Goal: Task Accomplishment & Management: Complete application form

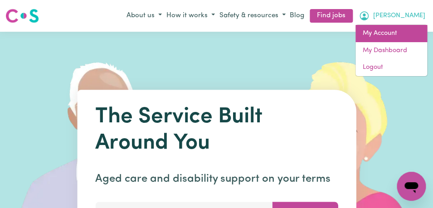
click at [404, 42] on link "My Account" at bounding box center [391, 33] width 72 height 17
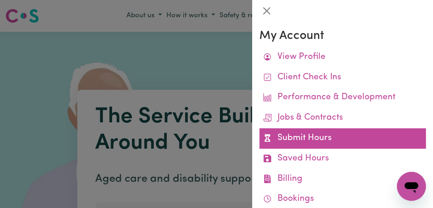
click at [353, 133] on link "Submit Hours" at bounding box center [342, 138] width 166 height 20
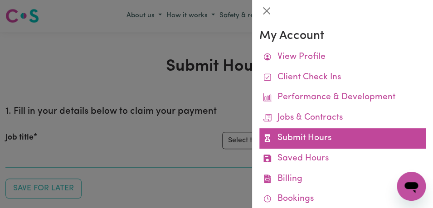
click at [322, 136] on link "Submit Hours" at bounding box center [342, 138] width 166 height 20
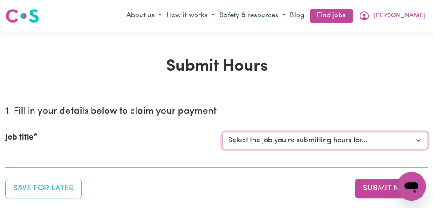
select select "11855"
click option "[[PERSON_NAME]] Support Worker Needed For Personal Care In the Morning- [PERSON…" at bounding box center [0, 0] width 0 height 0
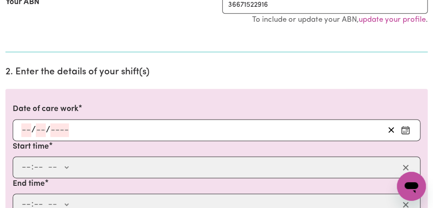
scroll to position [226, 0]
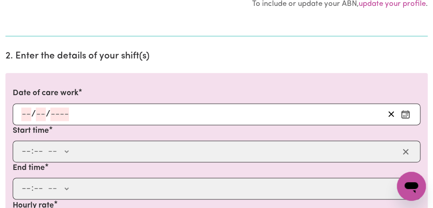
click at [408, 110] on icon "Enter the date of care work" at bounding box center [405, 114] width 9 height 9
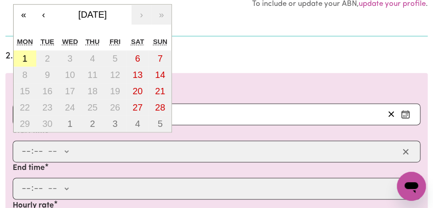
click at [24, 59] on abbr "1" at bounding box center [24, 58] width 5 height 10
type input "[DATE]"
type input "1"
type input "9"
type input "2025"
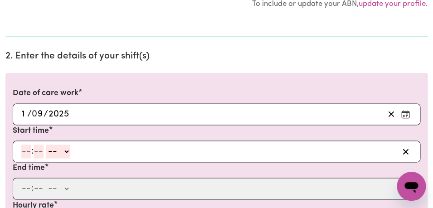
click at [27, 154] on input "number" at bounding box center [26, 152] width 10 height 14
type input "8"
type input "00"
select select "am"
click option "AM" at bounding box center [0, 0] width 0 height 0
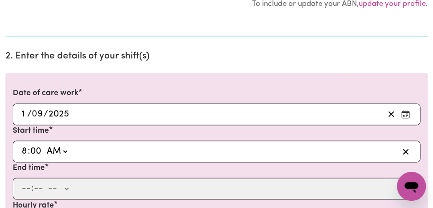
type input "08:00"
type input "0"
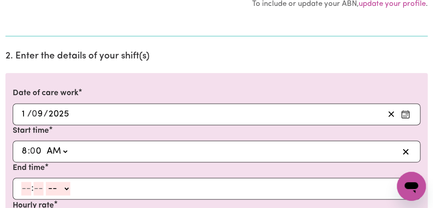
click at [27, 192] on input "number" at bounding box center [26, 189] width 10 height 14
type input "9"
type input "0"
click at [44, 182] on select "-- AM PM" at bounding box center [56, 189] width 24 height 14
select select "am"
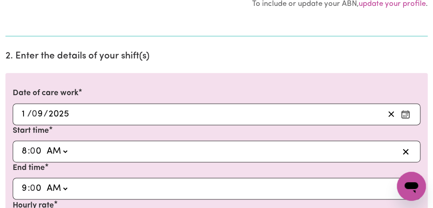
click option "AM" at bounding box center [0, 0] width 0 height 0
type input "09:00"
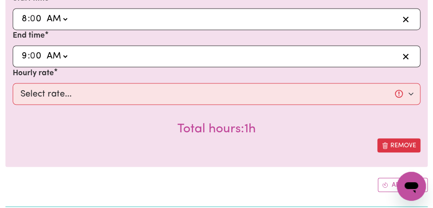
scroll to position [378, 0]
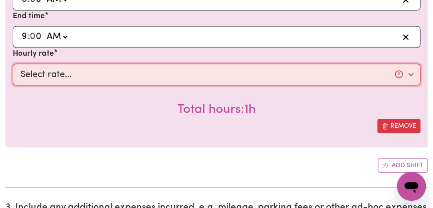
select select "44-Weekday"
click option "$44.00 (Weekday)" at bounding box center [0, 0] width 0 height 0
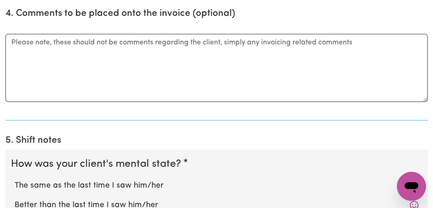
scroll to position [686, 0]
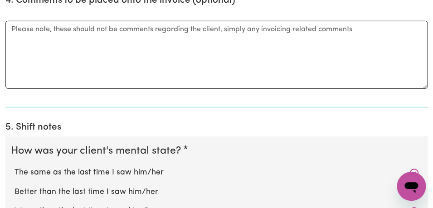
click at [242, 176] on label "The same as the last time I saw him/her" at bounding box center [217, 173] width 404 height 12
click at [15, 167] on input "The same as the last time I saw him/her" at bounding box center [14, 166] width 0 height 0
radio input "true"
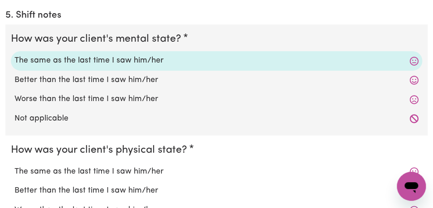
scroll to position [798, 0]
click at [215, 175] on label "The same as the last time I saw him/her" at bounding box center [217, 171] width 404 height 12
click at [15, 165] on input "The same as the last time I saw him/her" at bounding box center [14, 165] width 0 height 0
radio input "true"
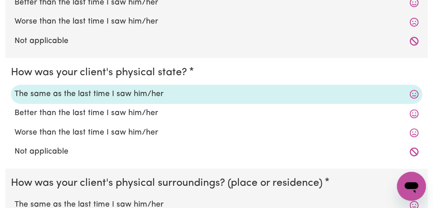
scroll to position [886, 0]
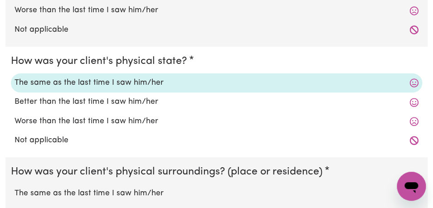
click at [213, 184] on div "The same as the last time I saw him/her" at bounding box center [216, 193] width 411 height 19
click at [209, 194] on label "The same as the last time I saw him/her" at bounding box center [217, 194] width 404 height 12
click at [15, 188] on input "The same as the last time I saw him/her" at bounding box center [14, 187] width 0 height 0
radio input "true"
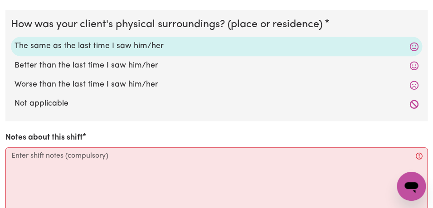
scroll to position [1044, 0]
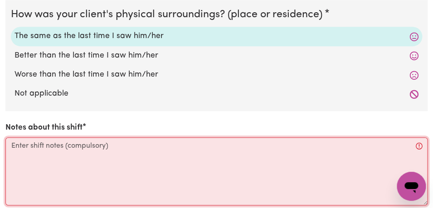
click at [186, 165] on textarea "Notes about this shift" at bounding box center [216, 171] width 422 height 68
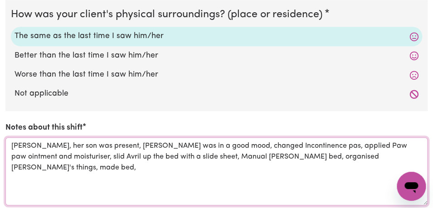
click at [243, 158] on textarea "[PERSON_NAME], her son was present, [PERSON_NAME] was in a good mood, changed I…" at bounding box center [216, 171] width 422 height 68
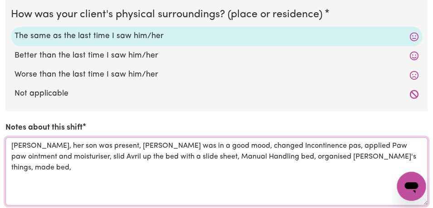
click at [389, 158] on textarea "[PERSON_NAME], her son was present, [PERSON_NAME] was in a good mood, changed I…" at bounding box center [216, 171] width 422 height 68
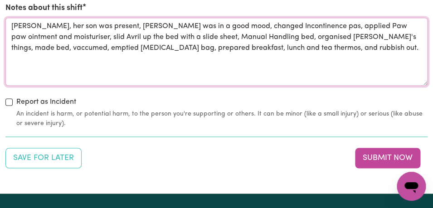
scroll to position [1188, 0]
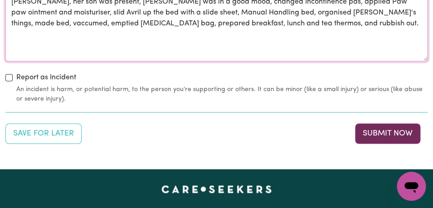
type textarea "[PERSON_NAME], her son was present, [PERSON_NAME] was in a good mood, changed I…"
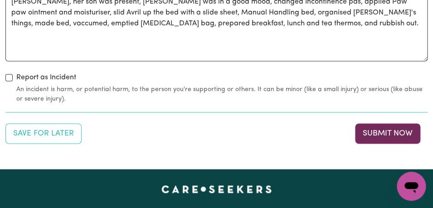
click at [382, 131] on button "Submit Now" at bounding box center [387, 133] width 65 height 20
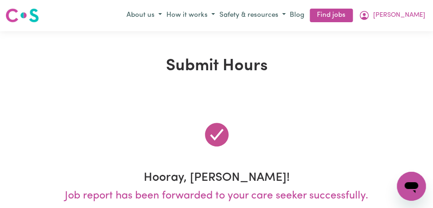
scroll to position [0, 0]
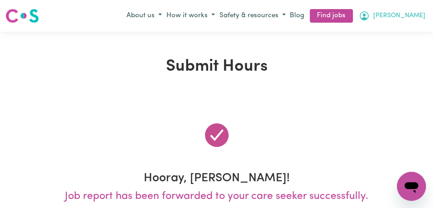
click at [415, 18] on span "[PERSON_NAME]" at bounding box center [399, 16] width 52 height 10
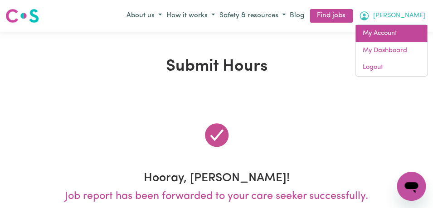
click at [403, 30] on link "My Account" at bounding box center [391, 33] width 72 height 17
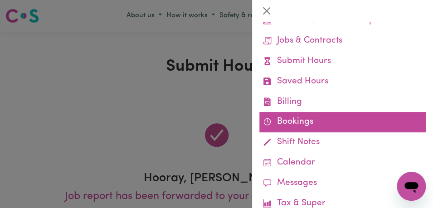
scroll to position [79, 0]
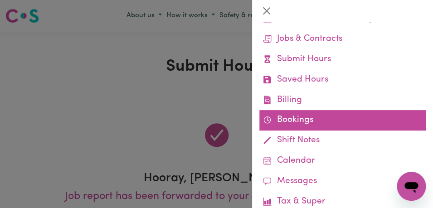
click at [363, 126] on link "Bookings" at bounding box center [342, 120] width 166 height 20
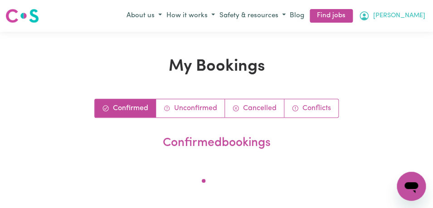
click at [410, 15] on button "[PERSON_NAME]" at bounding box center [391, 15] width 71 height 15
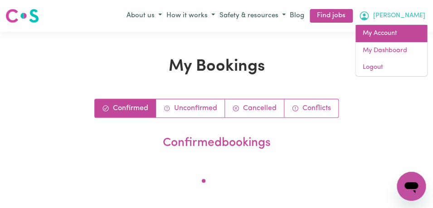
click at [401, 29] on link "My Account" at bounding box center [391, 33] width 72 height 17
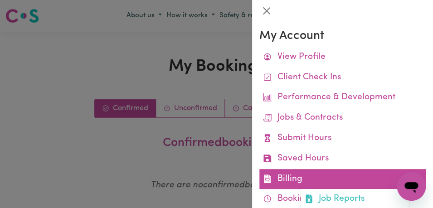
click at [342, 173] on link "Billing Job Reports Remittances Platform Fee Invoices" at bounding box center [342, 179] width 166 height 20
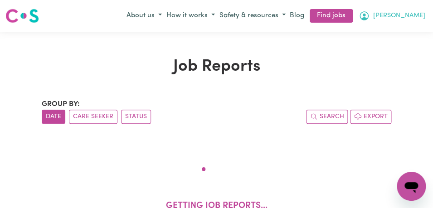
click at [416, 10] on button "[PERSON_NAME]" at bounding box center [391, 15] width 71 height 15
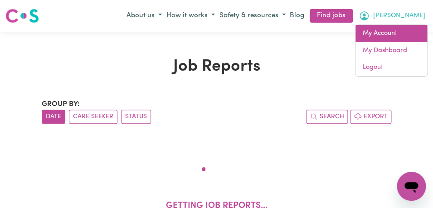
click at [393, 39] on link "My Account" at bounding box center [391, 33] width 72 height 17
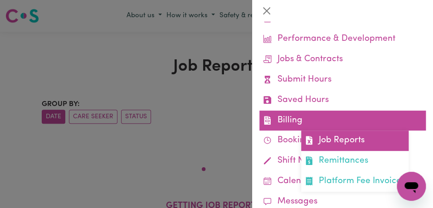
scroll to position [60, 0]
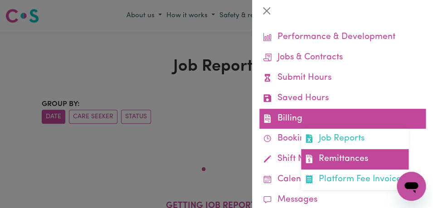
click at [346, 157] on link "Remittances" at bounding box center [354, 159] width 107 height 20
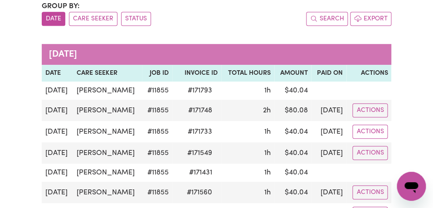
scroll to position [100, 0]
